Goal: Find contact information: Find contact information

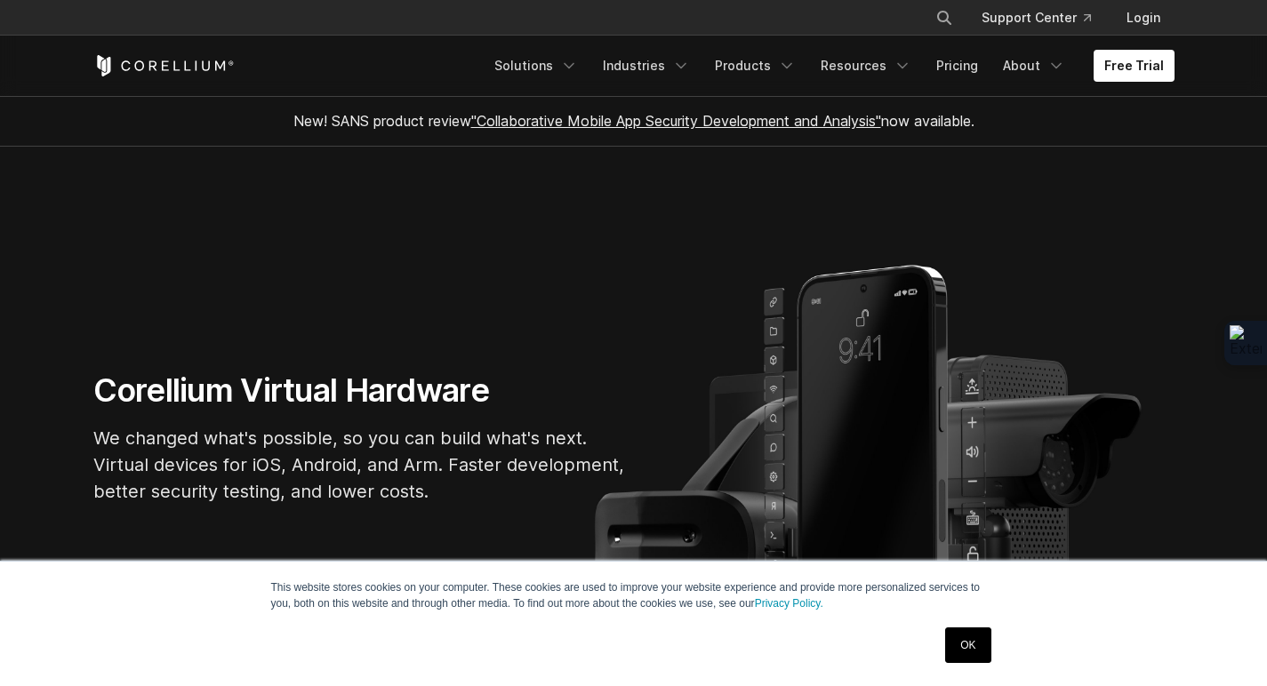
click at [1021, 69] on link "About" at bounding box center [1034, 66] width 84 height 32
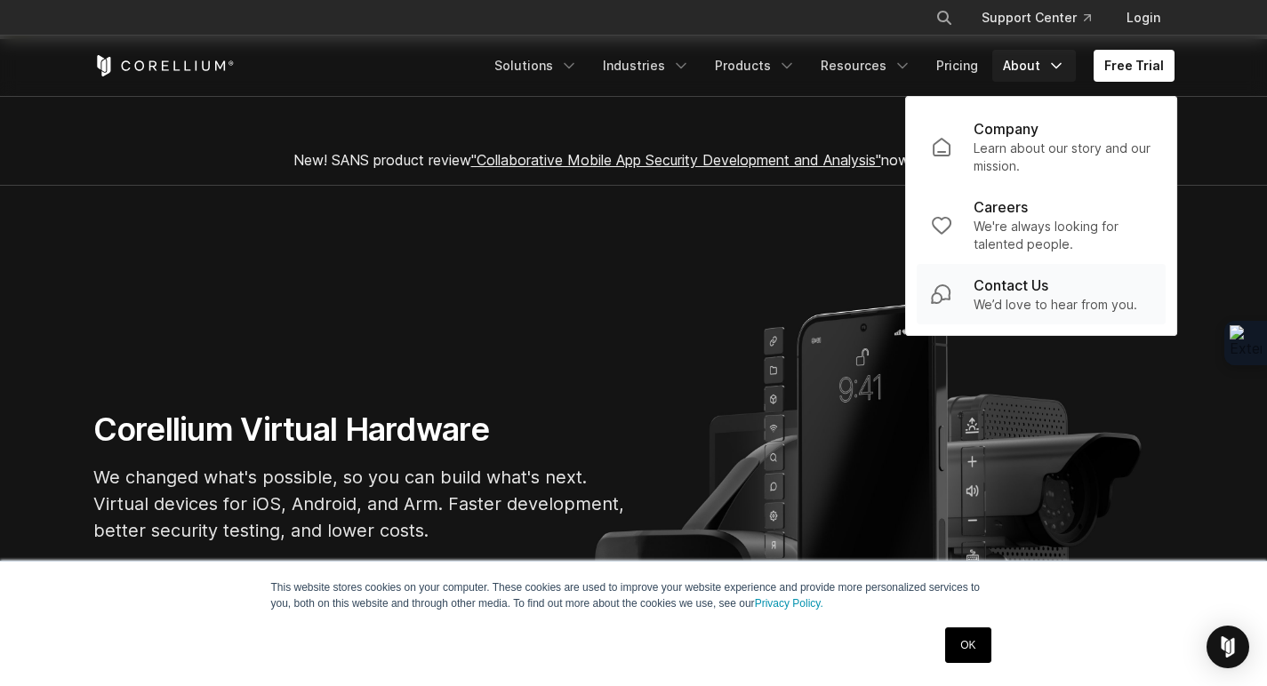
click at [1007, 293] on p "Contact Us" at bounding box center [1011, 285] width 75 height 21
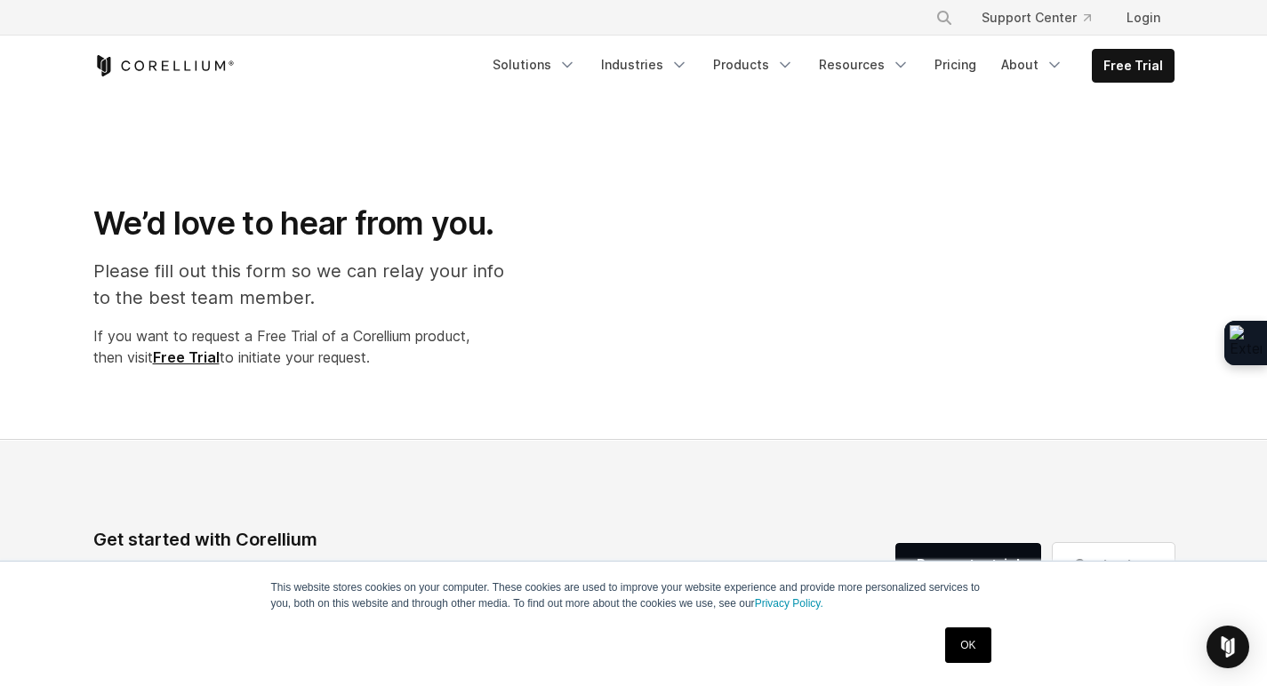
select select "**"
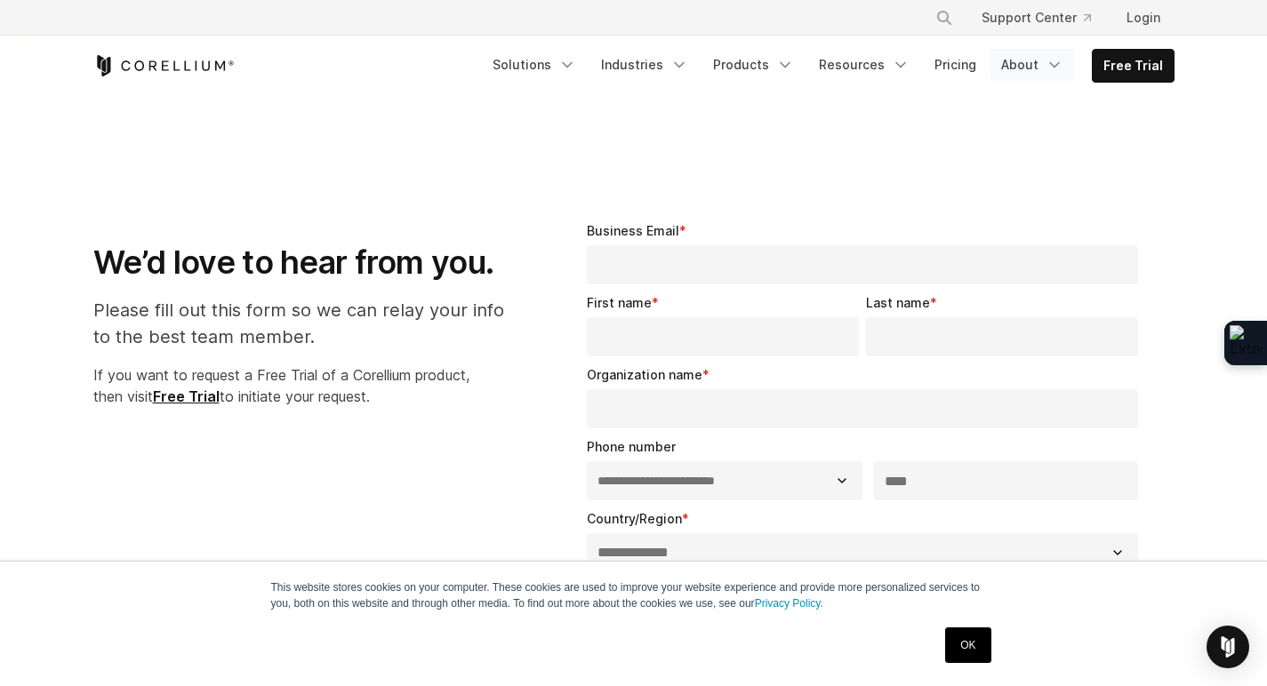
click at [1042, 64] on link "About" at bounding box center [1033, 65] width 84 height 32
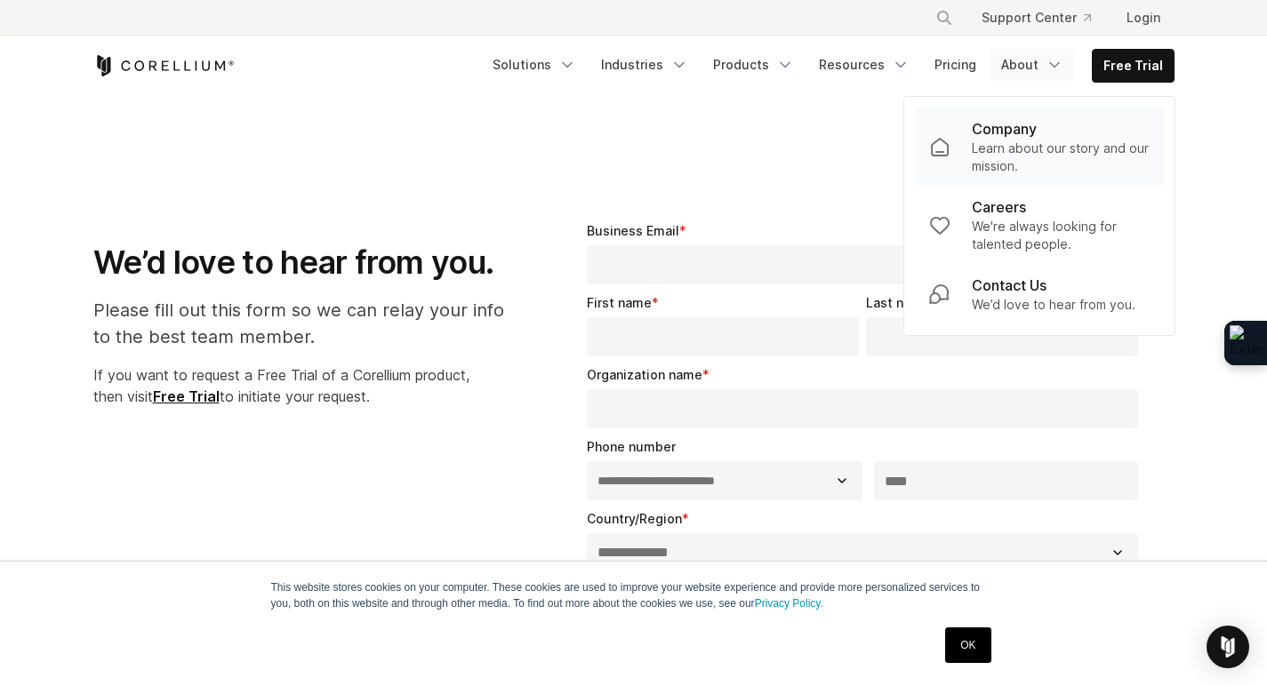
click at [992, 135] on p "Company" at bounding box center [1004, 128] width 65 height 21
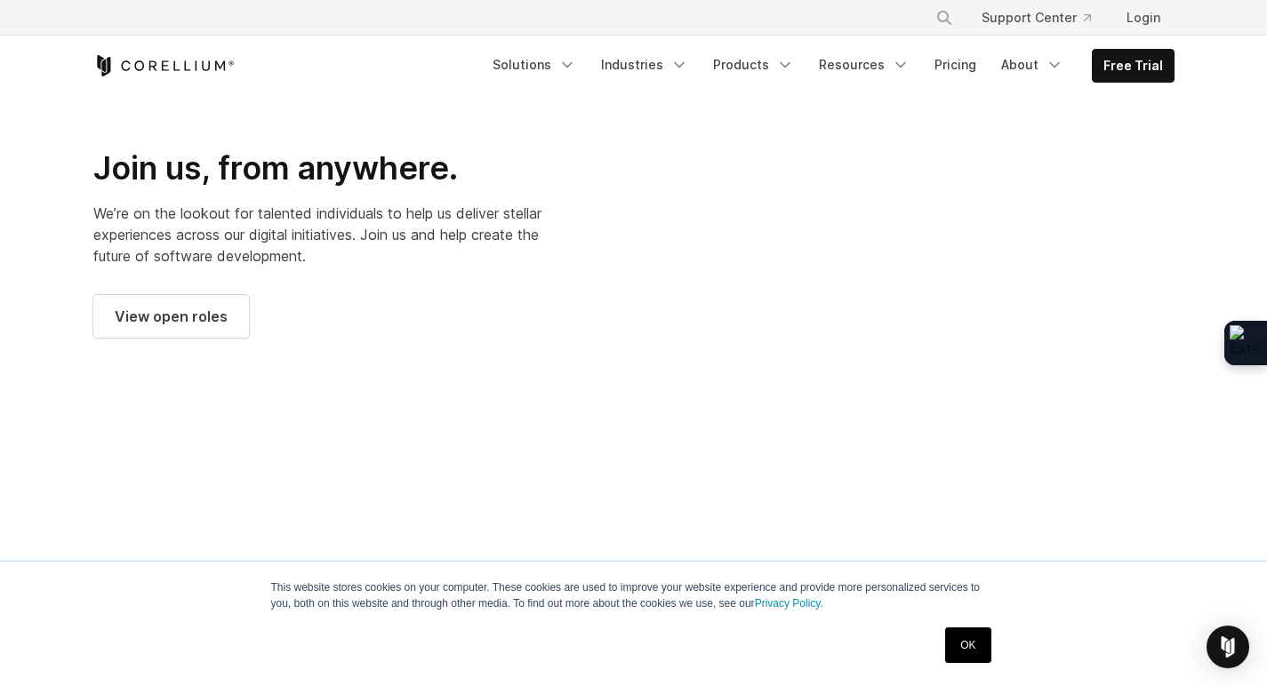
scroll to position [2490, 0]
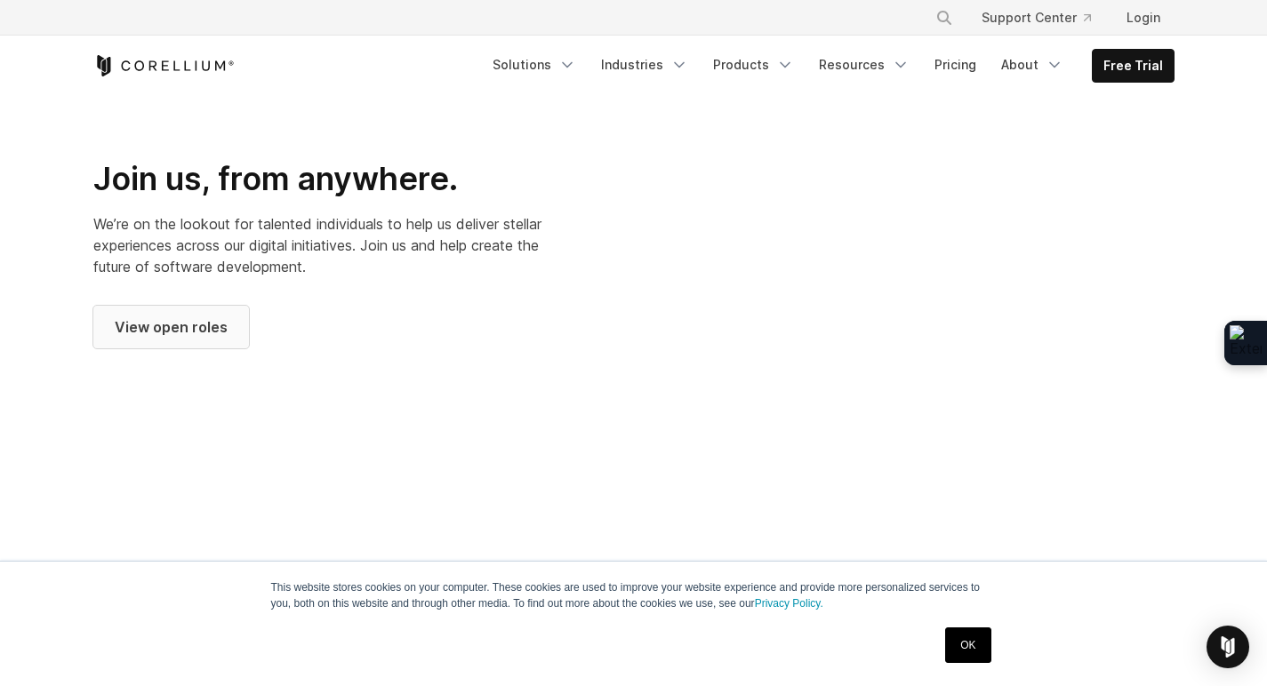
click at [182, 317] on span "View open roles" at bounding box center [171, 327] width 113 height 21
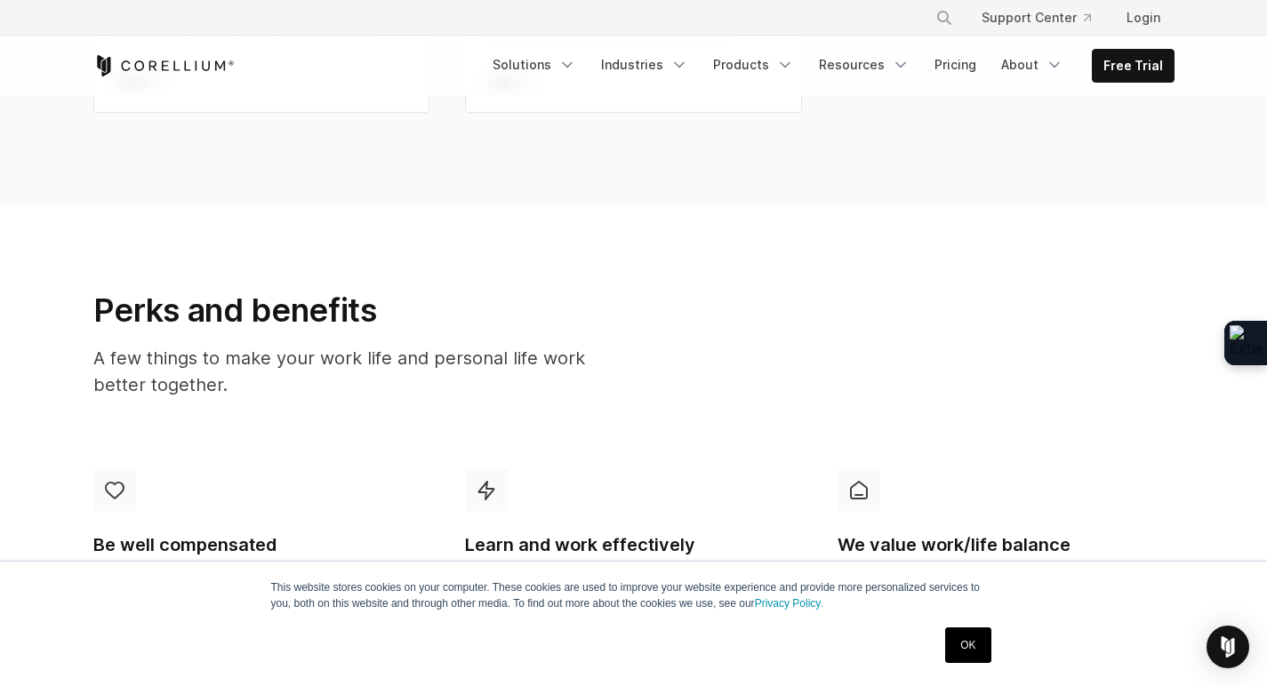
scroll to position [356, 0]
